Goal: Task Accomplishment & Management: Complete application form

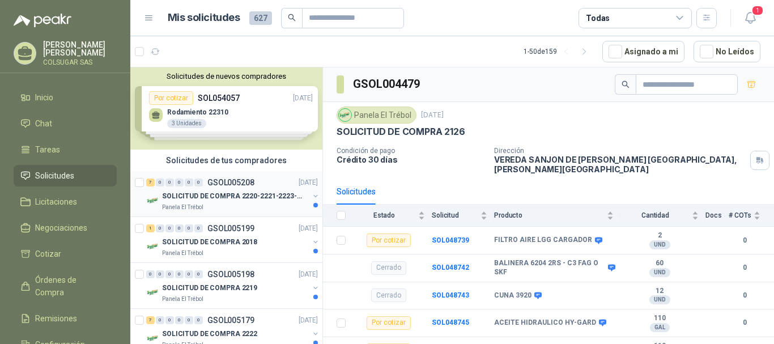
click at [153, 178] on div "7 0 0 0 0 0 GSOL005208 [DATE]" at bounding box center [233, 183] width 174 height 14
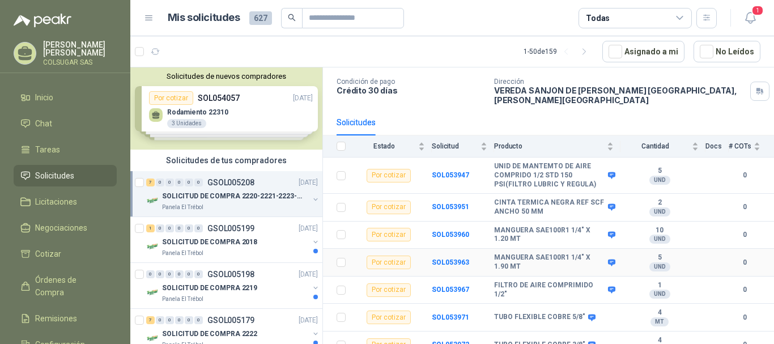
scroll to position [73, 0]
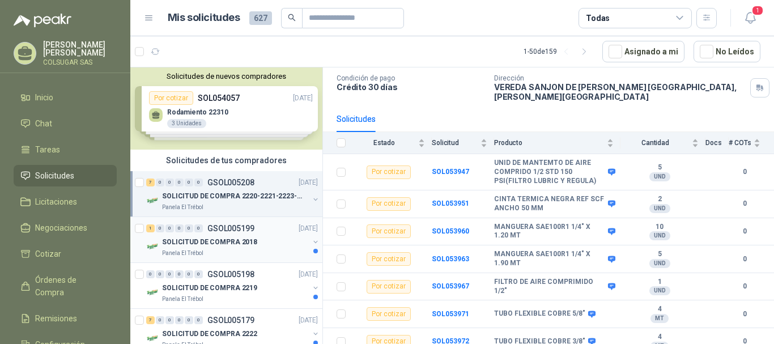
click at [150, 232] on div "1 0 0 0 0 0 GSOL005199 [DATE]" at bounding box center [233, 229] width 174 height 14
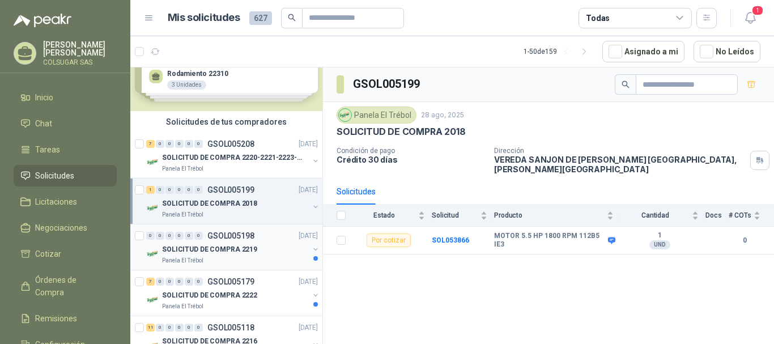
scroll to position [57, 0]
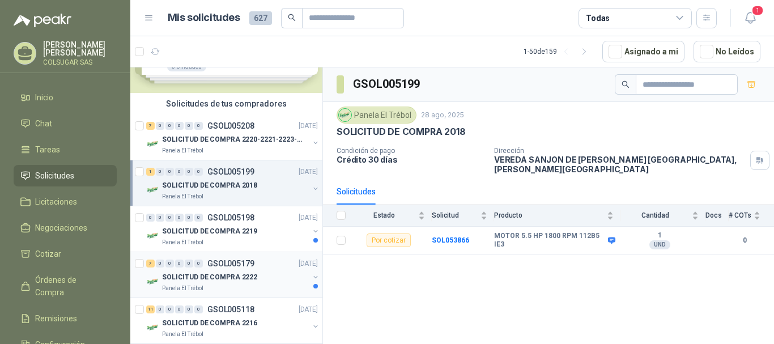
click at [151, 269] on div "7 0 0 0 0 0 GSOL005179 [DATE]" at bounding box center [233, 264] width 174 height 14
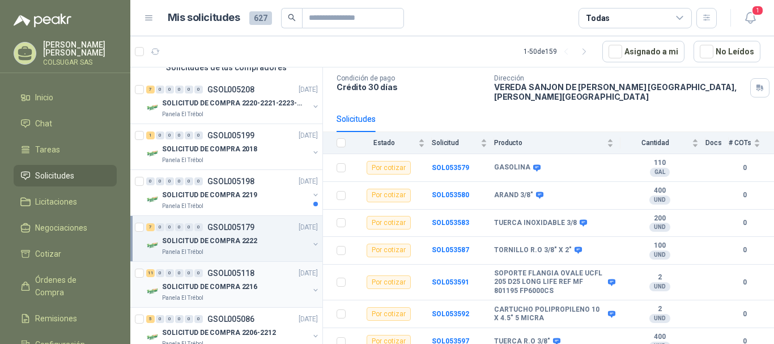
scroll to position [113, 0]
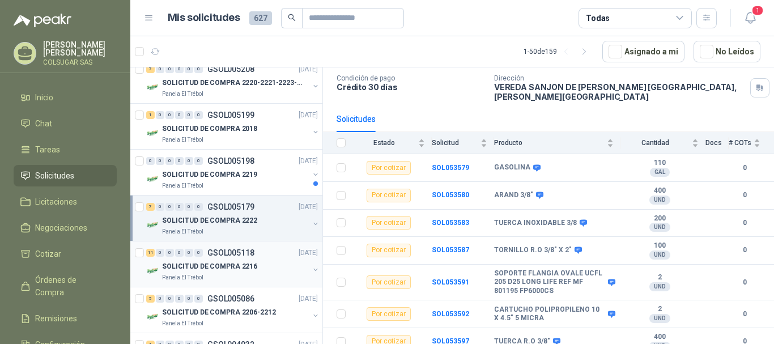
click at [150, 258] on div "11 0 0 0 0 0 GSOL005118 [DATE]" at bounding box center [233, 253] width 174 height 14
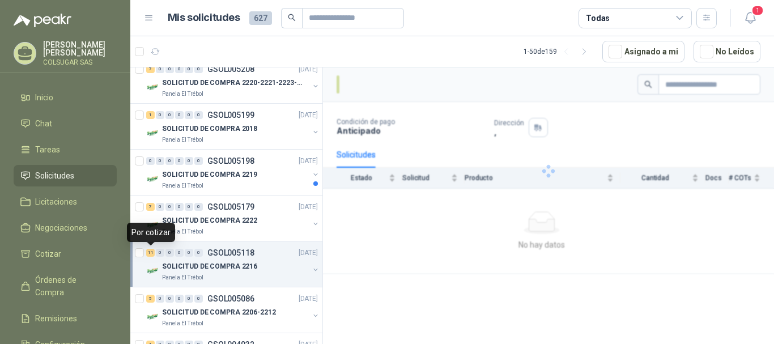
click at [151, 253] on div "11" at bounding box center [150, 253] width 9 height 8
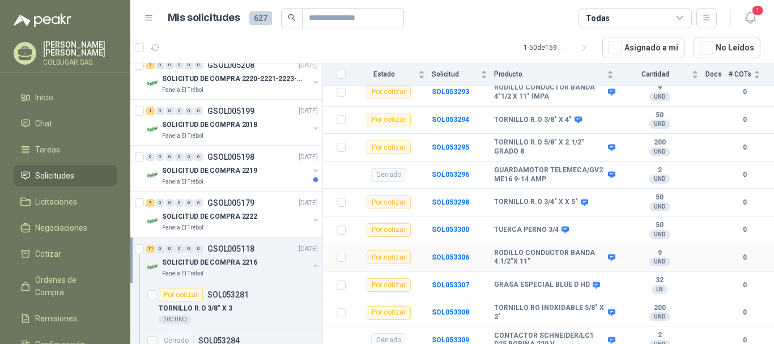
scroll to position [284, 0]
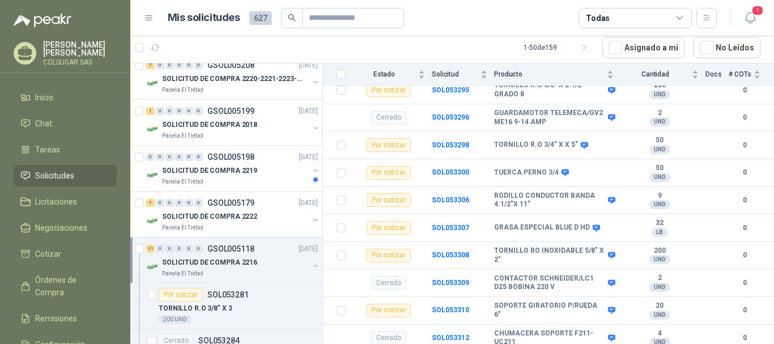
click at [153, 248] on div "11" at bounding box center [150, 249] width 9 height 8
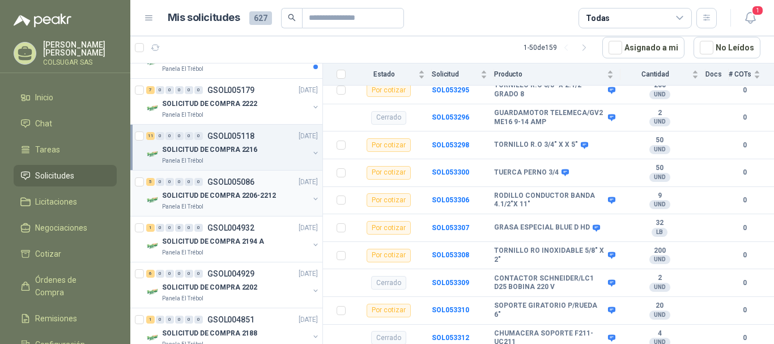
scroll to position [227, 0]
click at [151, 181] on div "5" at bounding box center [150, 181] width 9 height 8
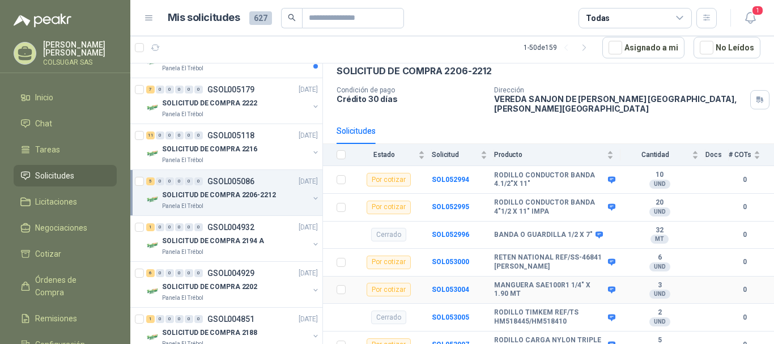
scroll to position [63, 0]
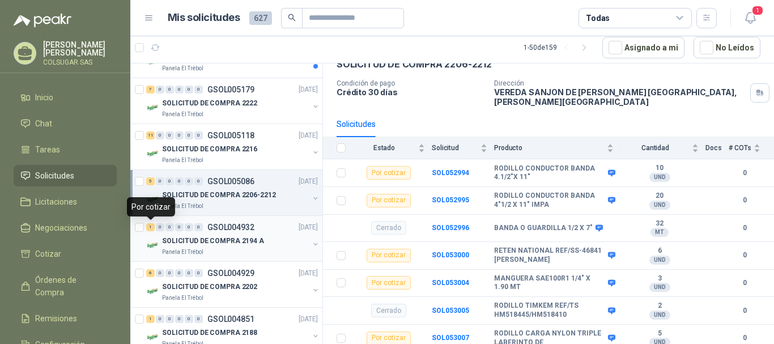
click at [154, 224] on div "1" at bounding box center [150, 227] width 9 height 8
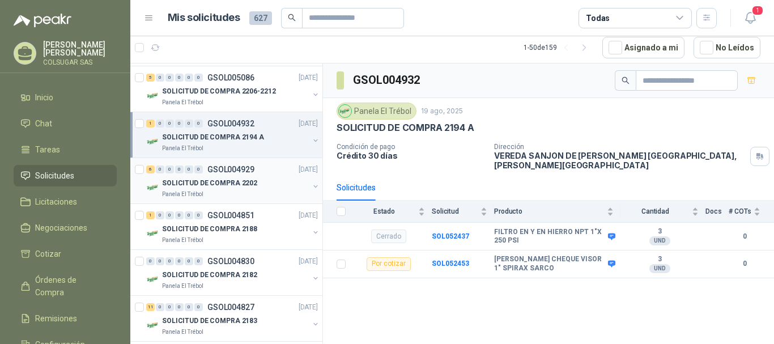
scroll to position [340, 0]
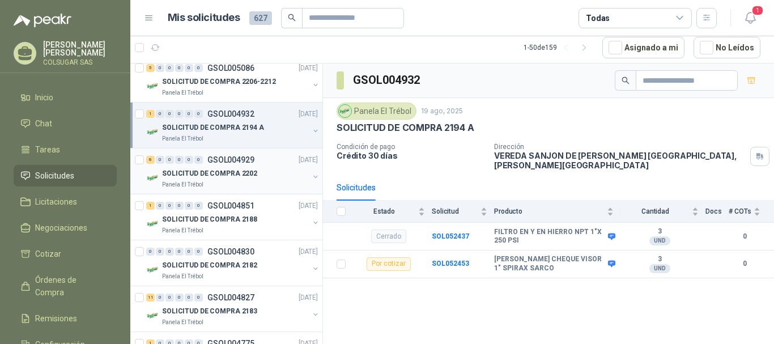
click at [150, 163] on div "6" at bounding box center [150, 160] width 9 height 8
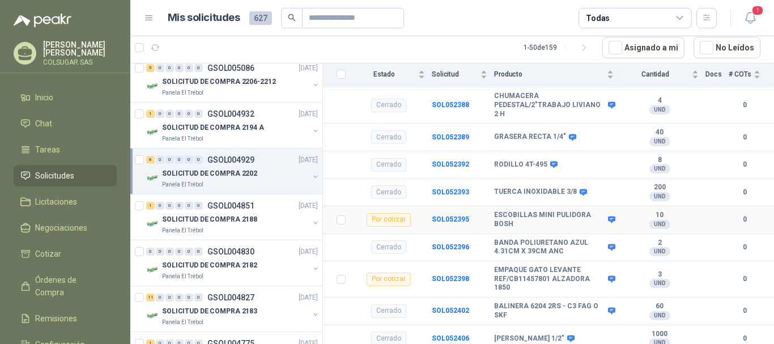
scroll to position [340, 0]
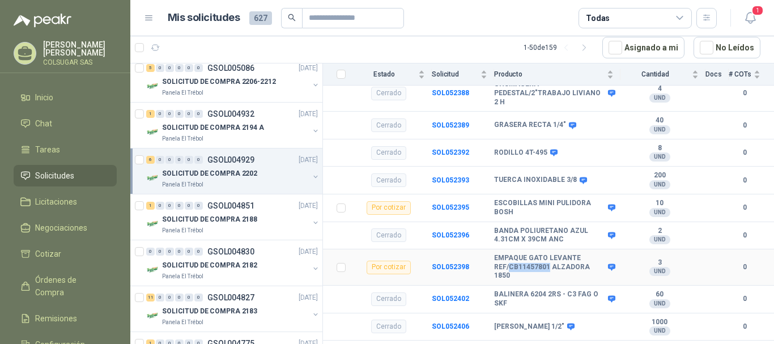
drag, startPoint x: 509, startPoint y: 259, endPoint x: 547, endPoint y: 259, distance: 38.5
click at [547, 259] on b "EMPAQUE GATO LEVANTE REF/CB11457801 ALZADORA 1850" at bounding box center [549, 267] width 111 height 27
copy b "CB11457801"
click at [437, 263] on b "SOL052398" at bounding box center [450, 267] width 37 height 8
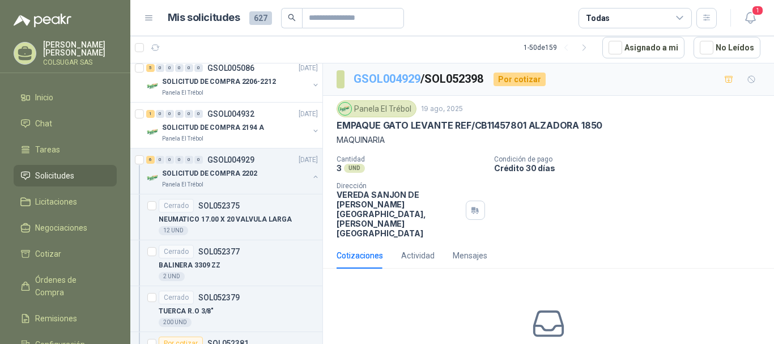
click at [375, 81] on link "GSOL004929" at bounding box center [387, 79] width 67 height 14
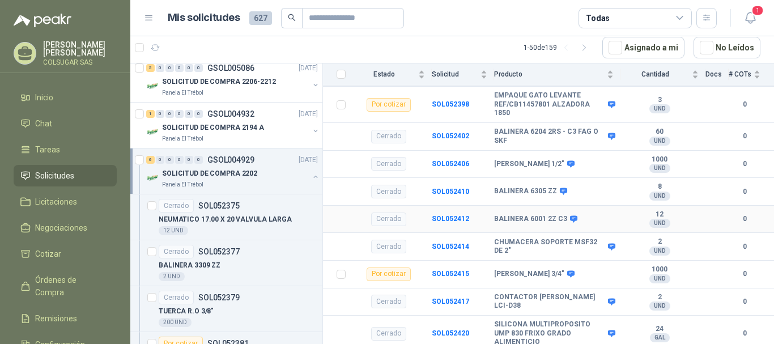
scroll to position [446, 0]
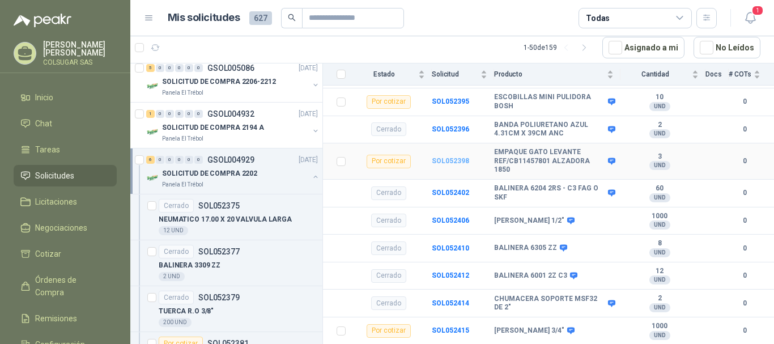
click at [445, 157] on b "SOL052398" at bounding box center [450, 161] width 37 height 8
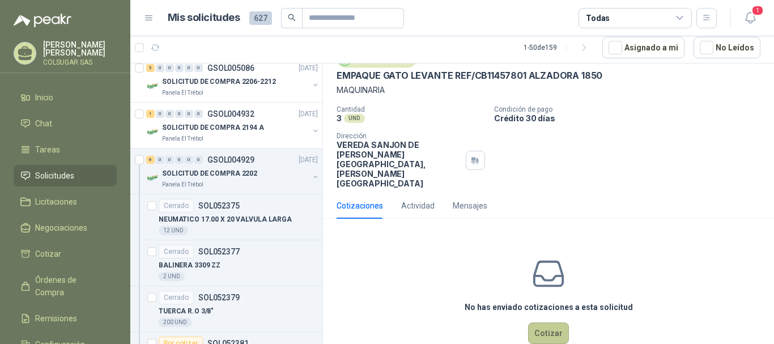
click at [540, 322] on button "Cotizar" at bounding box center [548, 333] width 41 height 22
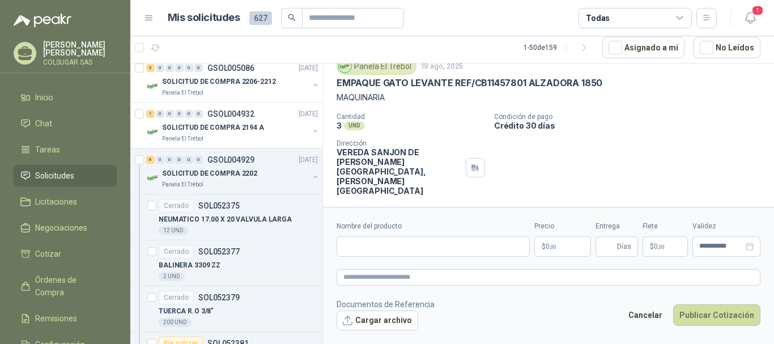
scroll to position [42, 0]
click at [430, 249] on input "Nombre del producto" at bounding box center [433, 246] width 193 height 20
click at [599, 109] on div "Panela El Trébol 19 ago, 2025 EMPAQUE GATO LEVANTE REF/CB11457801 ALZADORA 1850…" at bounding box center [549, 127] width 424 height 138
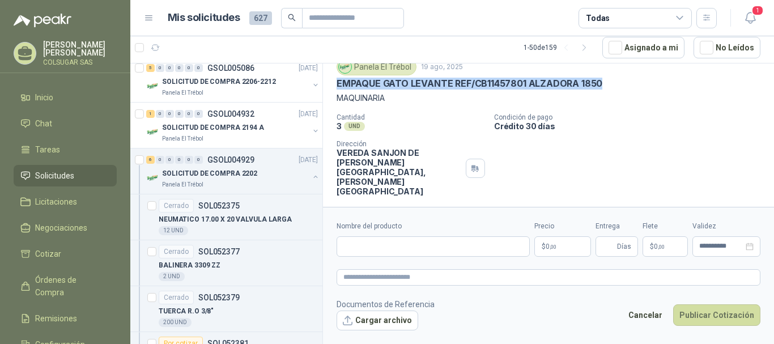
drag, startPoint x: 339, startPoint y: 86, endPoint x: 606, endPoint y: 89, distance: 267.5
click at [606, 89] on div "EMPAQUE GATO LEVANTE REF/CB11457801 ALZADORA 1850" at bounding box center [549, 84] width 424 height 12
copy p "EMPAQUE GATO LEVANTE REF/CB11457801 ALZADORA 1850"
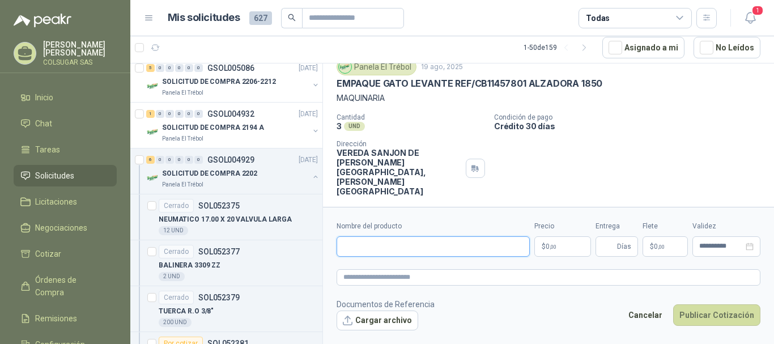
click at [422, 248] on input "Nombre del producto" at bounding box center [433, 246] width 193 height 20
paste input "**********"
type input "**********"
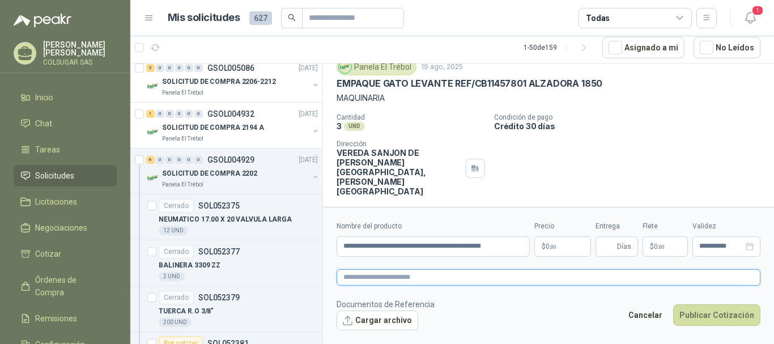
click at [407, 278] on textarea at bounding box center [549, 277] width 424 height 16
paste textarea "**********"
type textarea "**********"
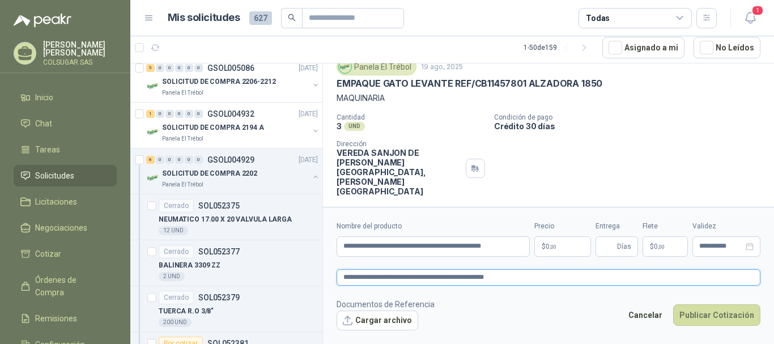
type textarea "**********"
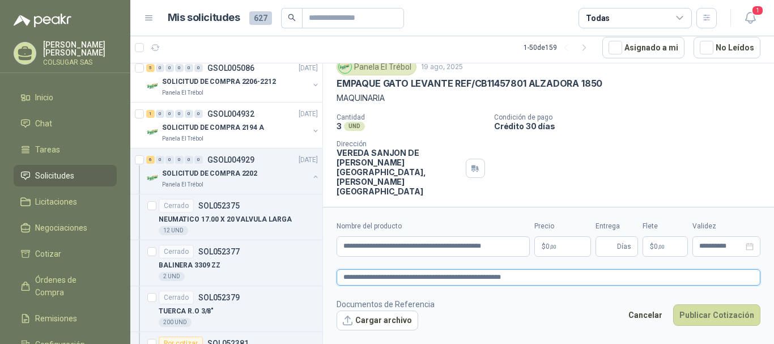
type textarea "**********"
paste textarea "********"
type textarea "**********"
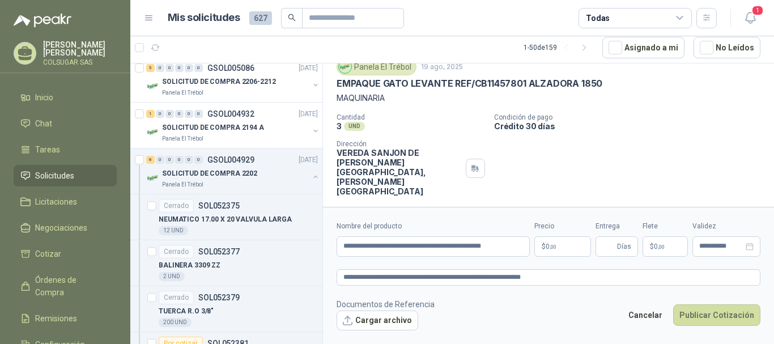
click at [568, 251] on p "$ 0 ,00" at bounding box center [562, 246] width 57 height 20
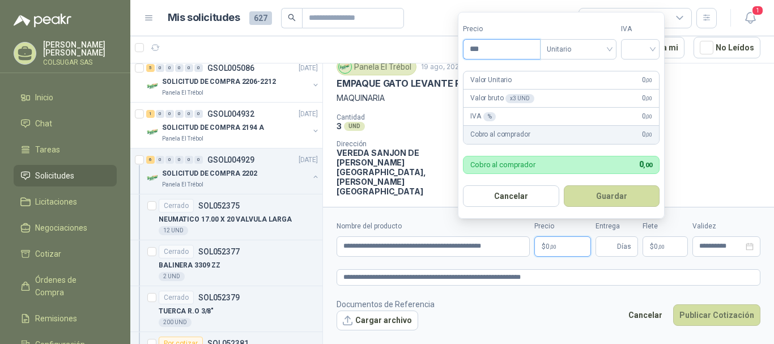
click at [511, 48] on input "***" at bounding box center [502, 49] width 77 height 19
click at [656, 49] on div at bounding box center [640, 49] width 39 height 20
type input "*********"
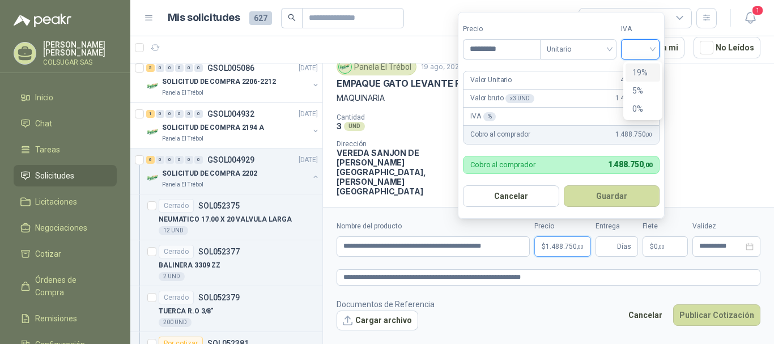
click at [641, 70] on div "19%" at bounding box center [642, 72] width 21 height 12
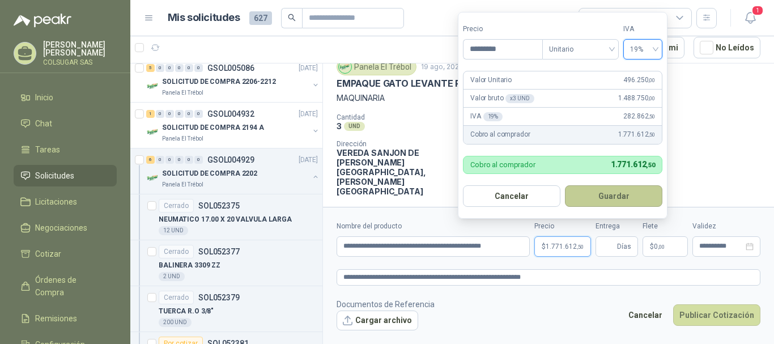
click at [615, 198] on button "Guardar" at bounding box center [613, 196] width 97 height 22
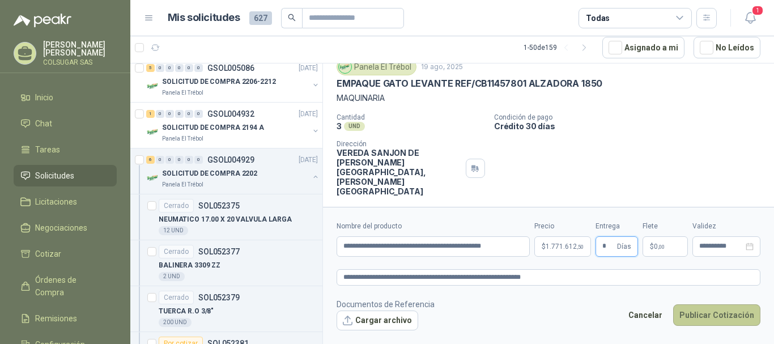
type input "*"
click at [713, 318] on button "Publicar Cotización" at bounding box center [716, 315] width 87 height 22
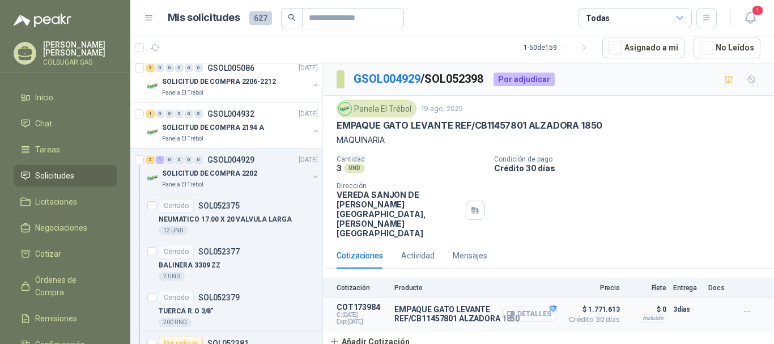
click at [539, 307] on button "Detalles" at bounding box center [529, 314] width 53 height 15
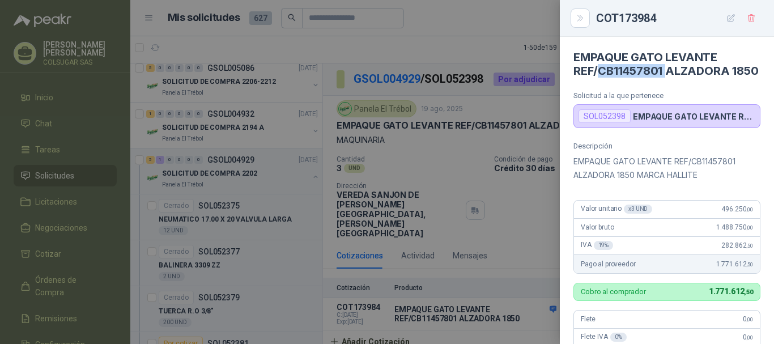
drag, startPoint x: 597, startPoint y: 72, endPoint x: 668, endPoint y: 70, distance: 70.9
click at [668, 70] on h4 "EMPAQUE GATO LEVANTE REF/CB11457801 ALZADORA 1850" at bounding box center [667, 63] width 187 height 27
click at [424, 16] on div at bounding box center [387, 172] width 774 height 344
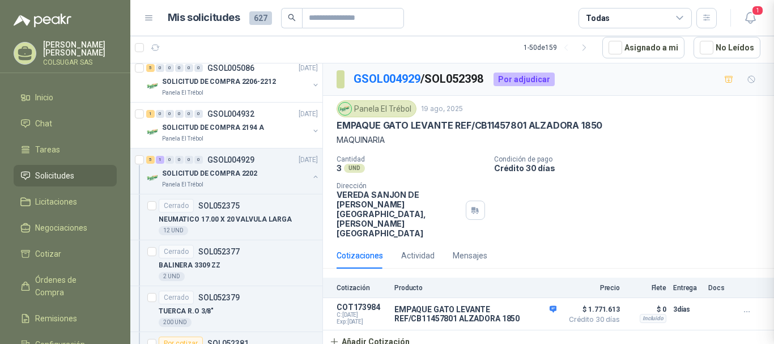
scroll to position [313, 0]
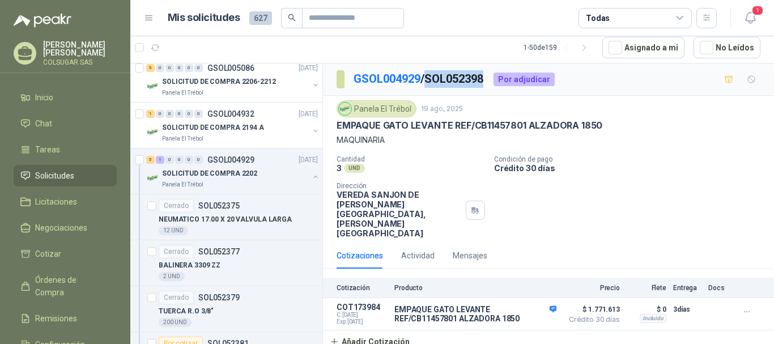
drag, startPoint x: 431, startPoint y: 84, endPoint x: 495, endPoint y: 80, distance: 64.7
click at [495, 80] on div "GSOL004929 / SOL052398 Por adjudicar" at bounding box center [446, 79] width 218 height 18
copy p "SOL052398"
click at [149, 164] on div "5 1 0 0 0 0 GSOL004929 [DATE]" at bounding box center [233, 160] width 174 height 14
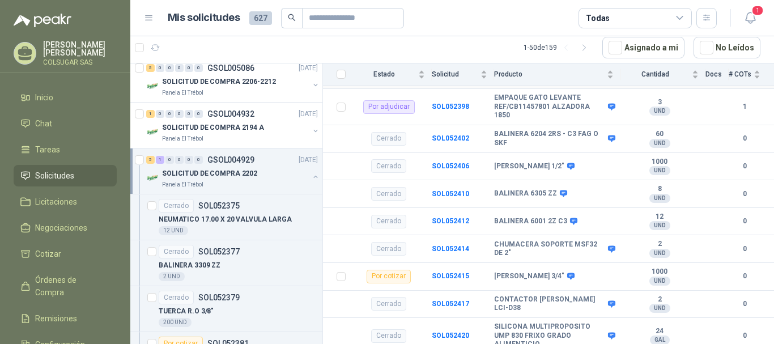
scroll to position [503, 0]
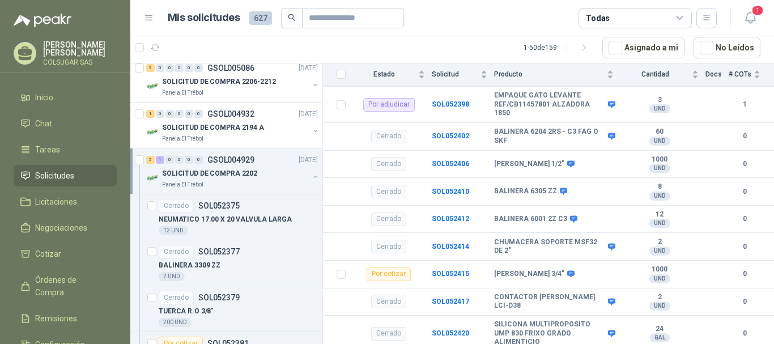
click at [151, 162] on div "5" at bounding box center [150, 160] width 9 height 8
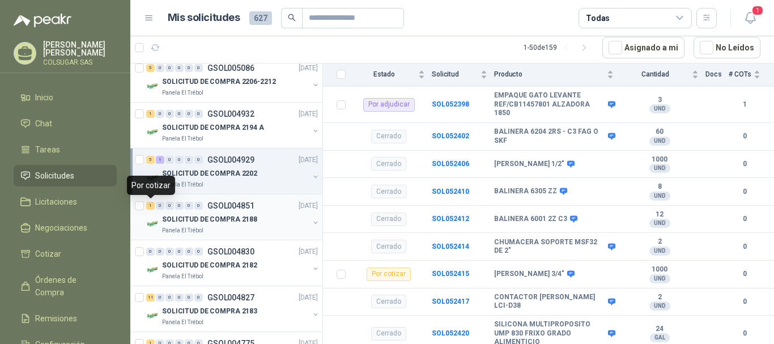
click at [151, 205] on div "1" at bounding box center [150, 206] width 9 height 8
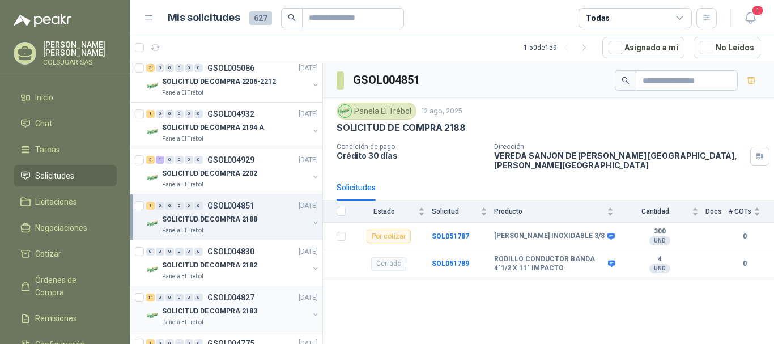
click at [148, 295] on div "11" at bounding box center [150, 298] width 9 height 8
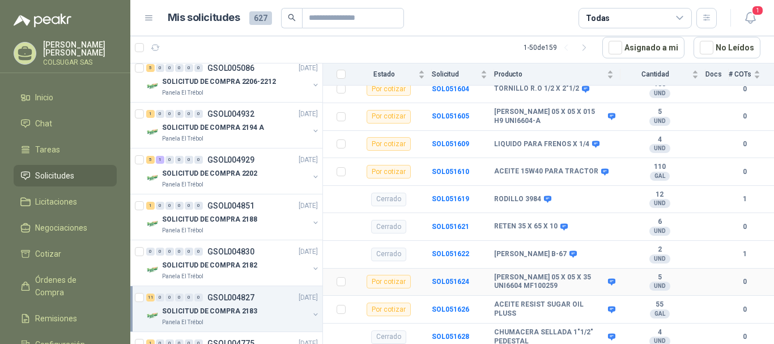
scroll to position [458, 0]
